Goal: Download file/media

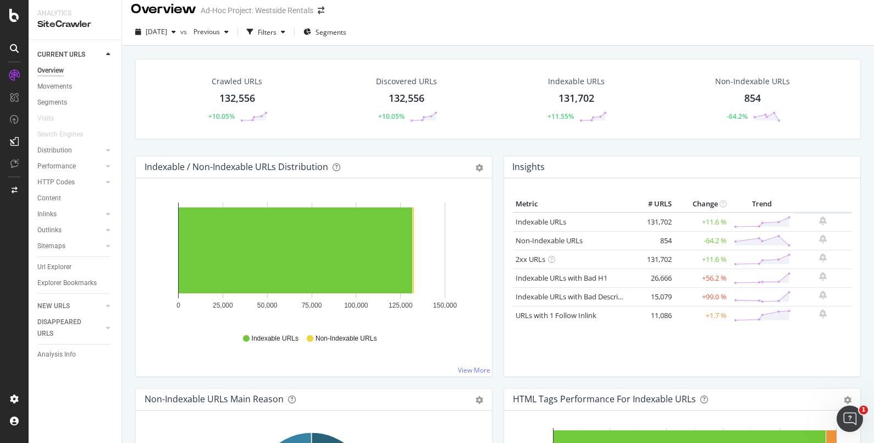
scroll to position [3, 0]
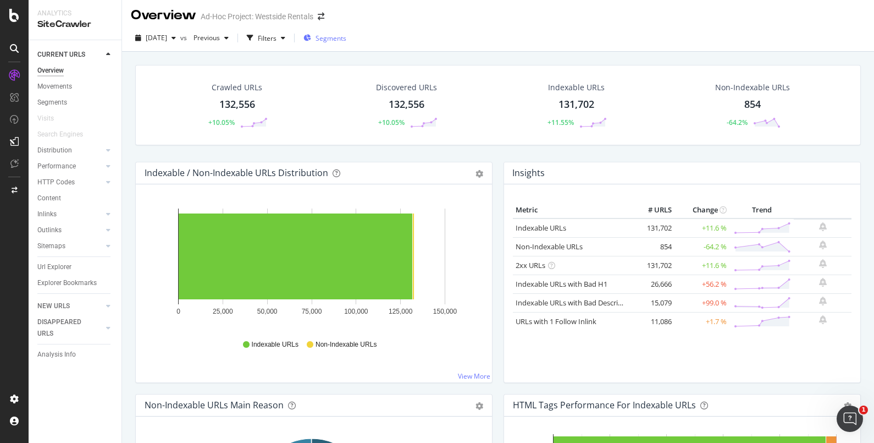
click at [346, 38] on span "Segments" at bounding box center [331, 38] width 31 height 9
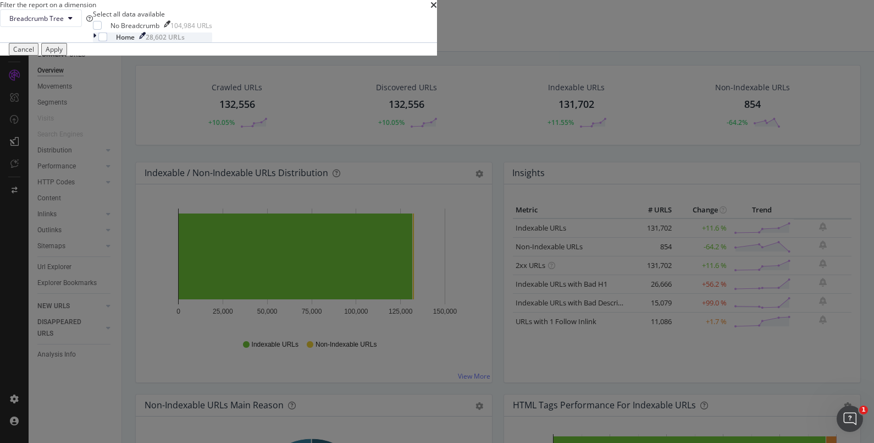
click at [96, 42] on icon "modal" at bounding box center [94, 36] width 3 height 9
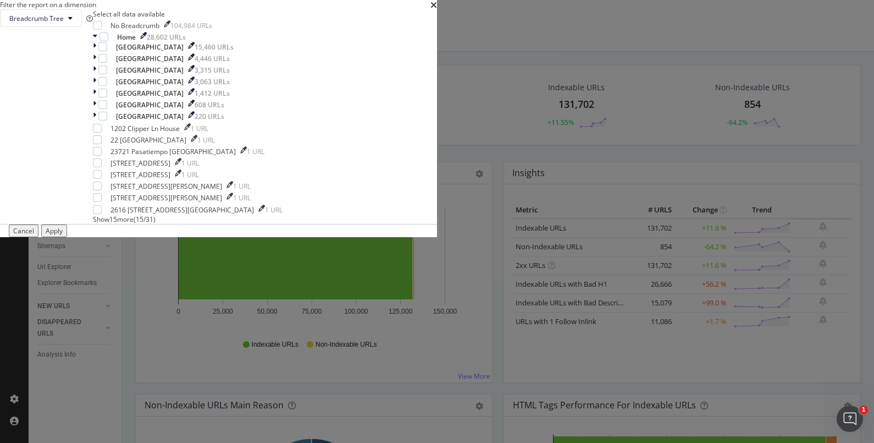
click at [437, 146] on div "Breadcrumb Tree Select all data available No Breadcrumb 104,984 URLs Home 28,60…" at bounding box center [218, 116] width 437 height 214
click at [437, 9] on div "times" at bounding box center [433, 4] width 7 height 9
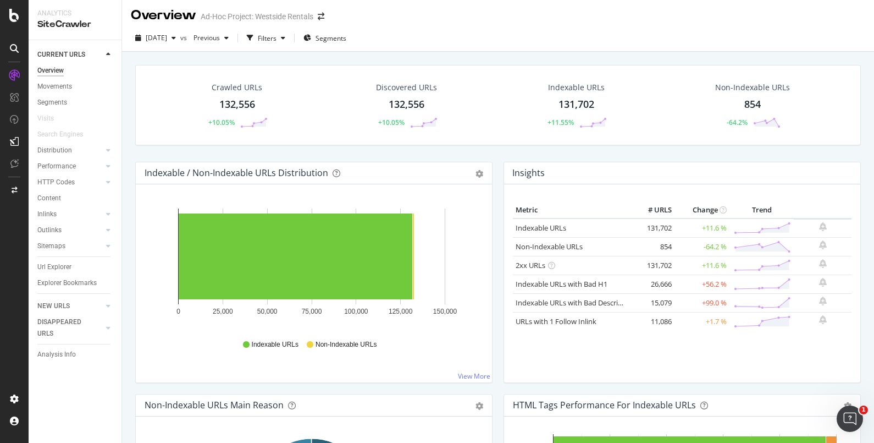
scroll to position [0, 0]
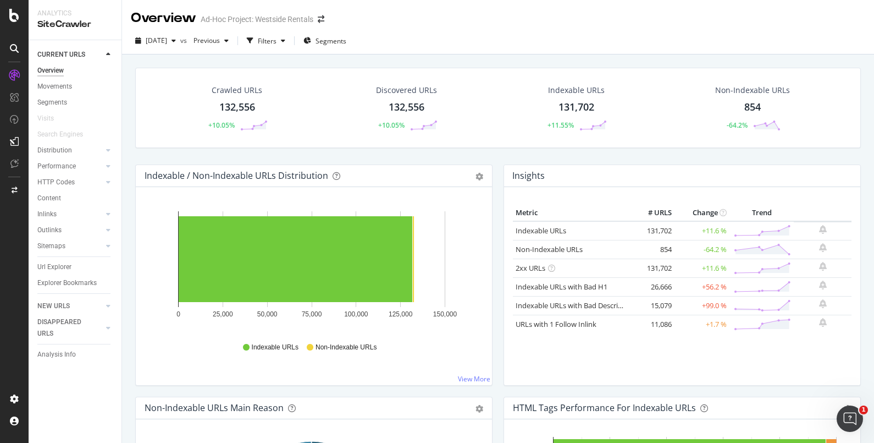
click at [241, 104] on div "132,556" at bounding box center [237, 107] width 36 height 14
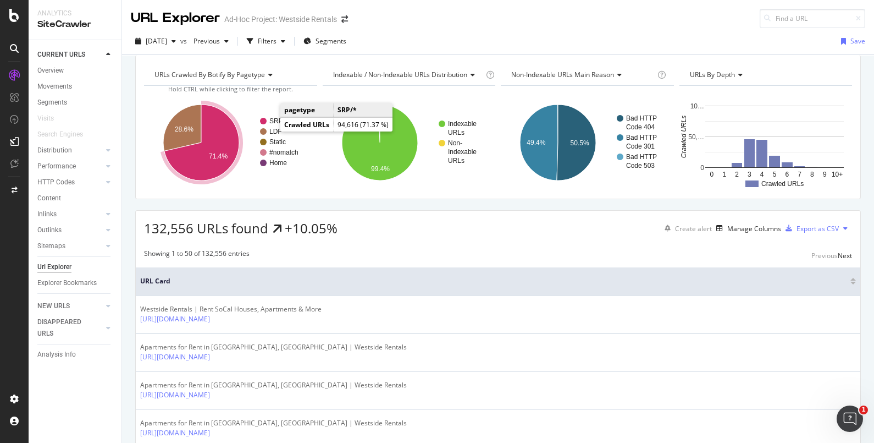
click at [270, 125] on text "SRP/*" at bounding box center [278, 121] width 18 height 8
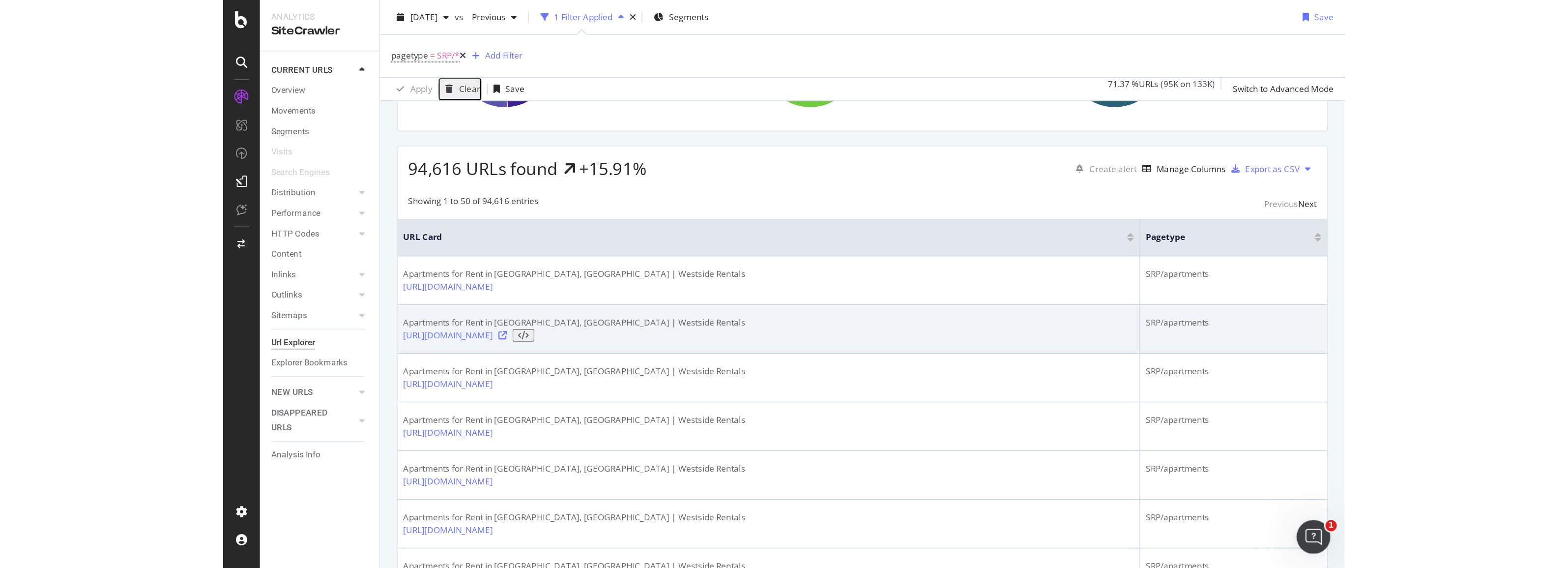
scroll to position [4, 0]
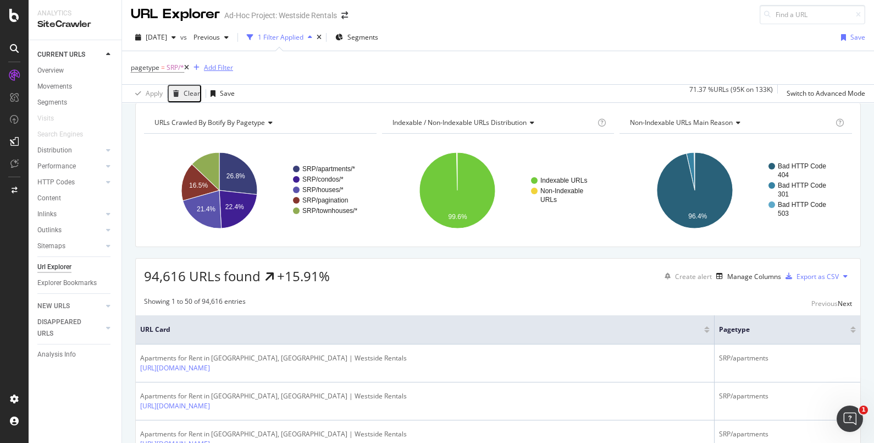
click at [223, 70] on div "Add Filter" at bounding box center [218, 67] width 29 height 9
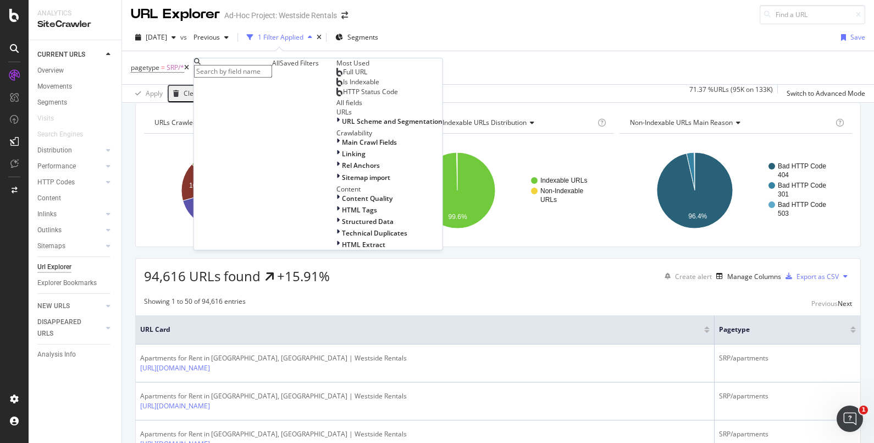
click at [336, 76] on div "Full URL" at bounding box center [351, 72] width 31 height 9
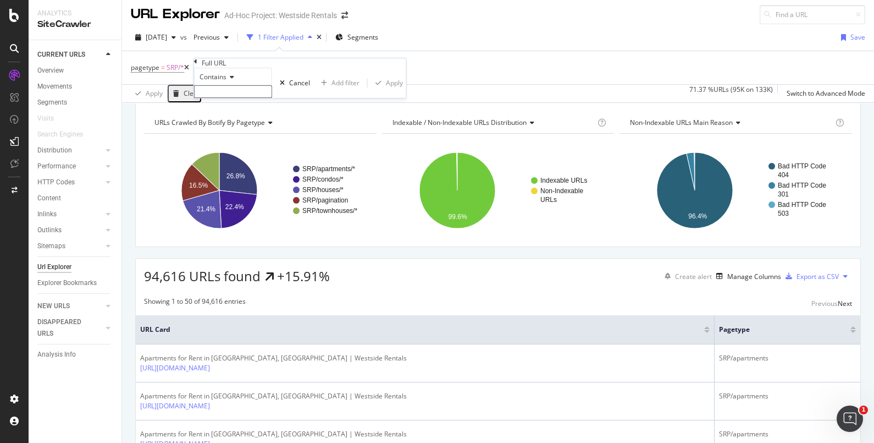
click at [236, 85] on div "Contains" at bounding box center [233, 77] width 78 height 18
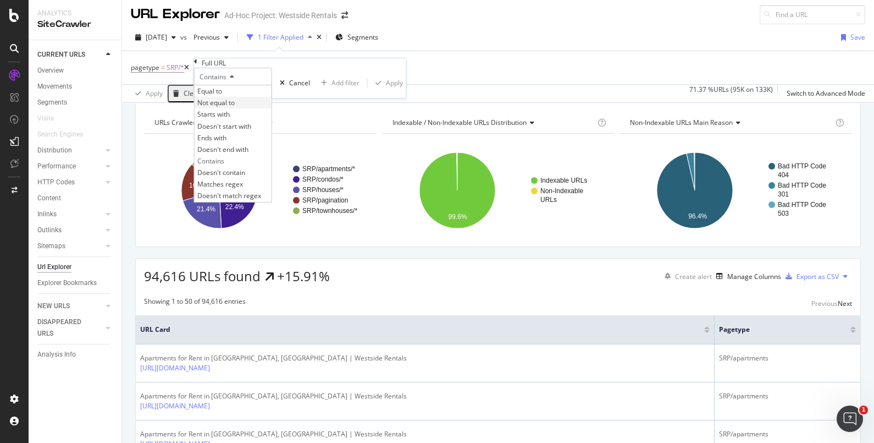
click at [240, 108] on div "Not equal to" at bounding box center [233, 103] width 77 height 12
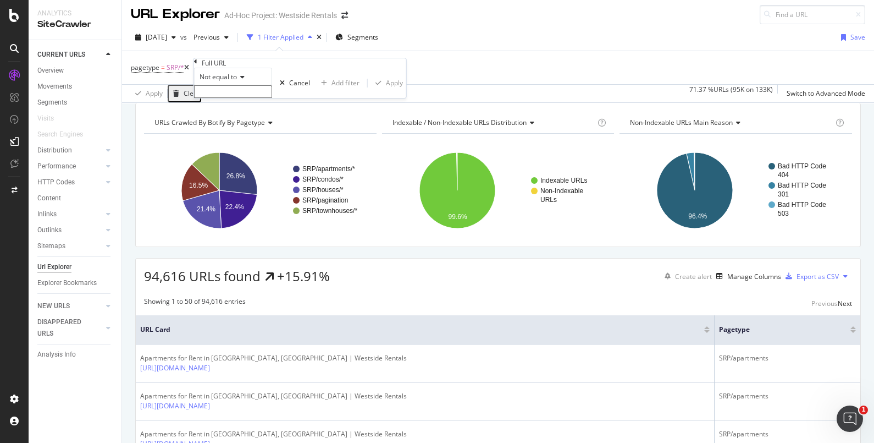
click at [240, 98] on input "text" at bounding box center [233, 91] width 78 height 13
click at [242, 80] on icon at bounding box center [241, 77] width 8 height 7
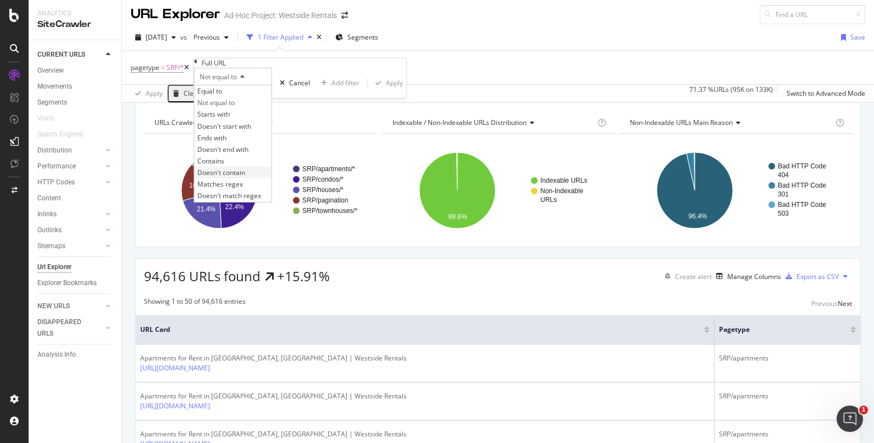
click at [245, 177] on span "Doesn't contain" at bounding box center [221, 172] width 48 height 9
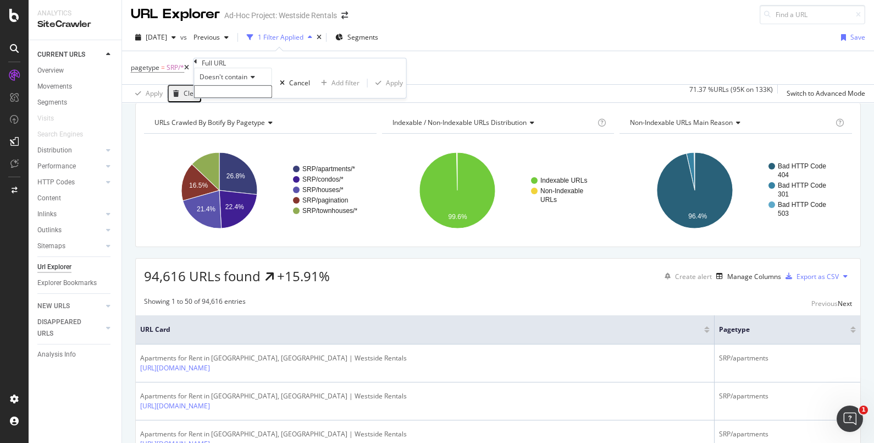
click at [250, 98] on input "text" at bounding box center [233, 91] width 78 height 13
type input "page-"
click at [386, 91] on div "Apply" at bounding box center [394, 85] width 17 height 9
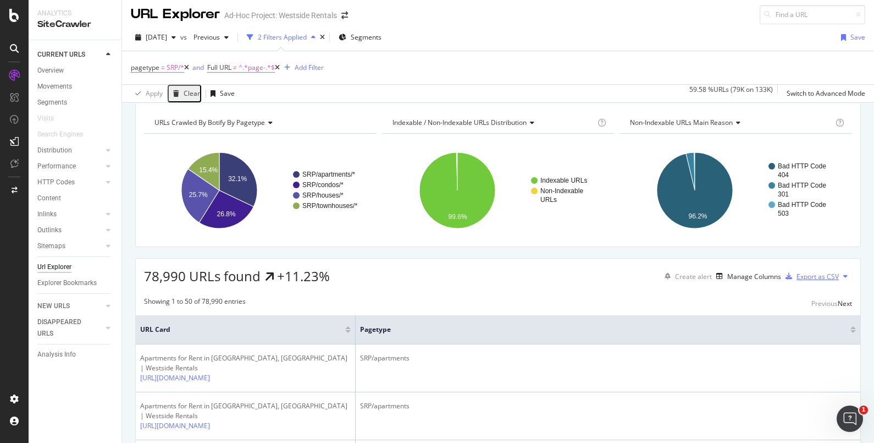
click at [815, 281] on div "Export as CSV" at bounding box center [818, 276] width 42 height 9
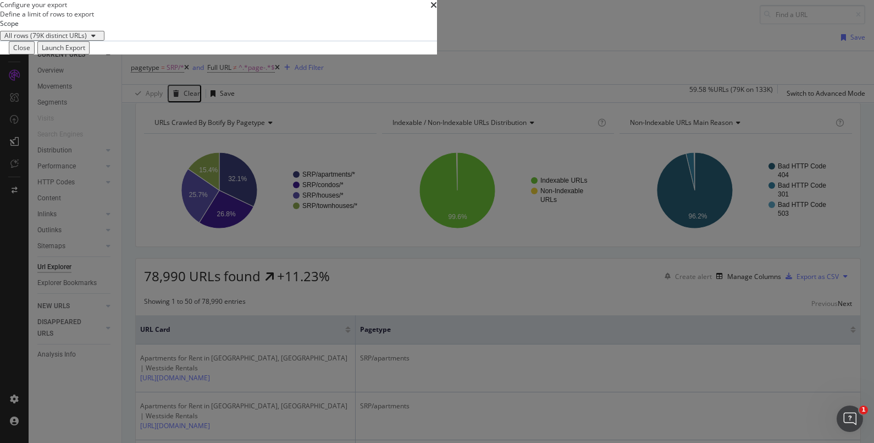
click at [85, 52] on div "Launch Export" at bounding box center [63, 47] width 43 height 9
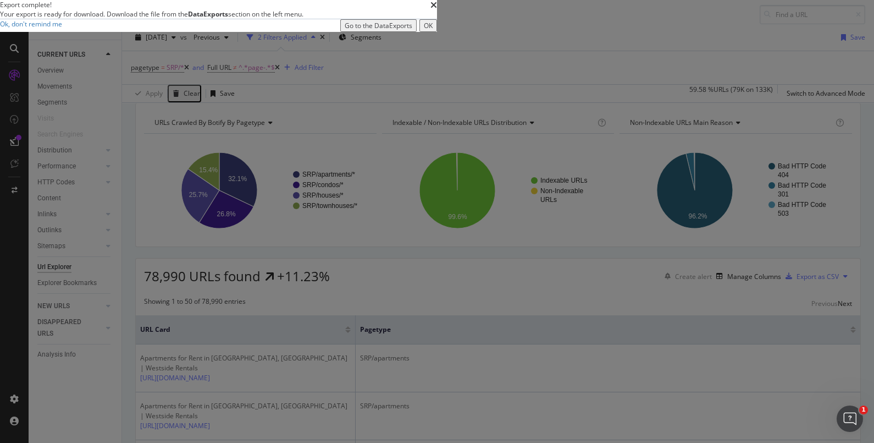
click at [412, 30] on div "Go to the DataExports" at bounding box center [379, 25] width 68 height 9
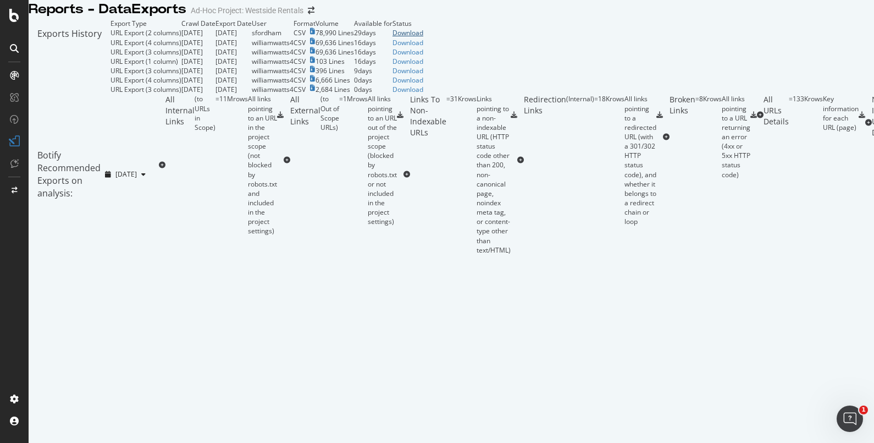
click at [423, 37] on div "Download" at bounding box center [408, 32] width 31 height 9
